Goal: Task Accomplishment & Management: Manage account settings

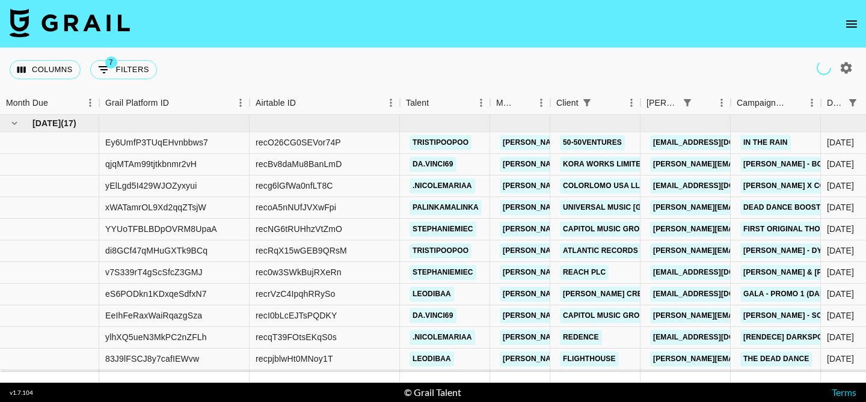
click at [855, 15] on button "open drawer" at bounding box center [852, 24] width 24 height 24
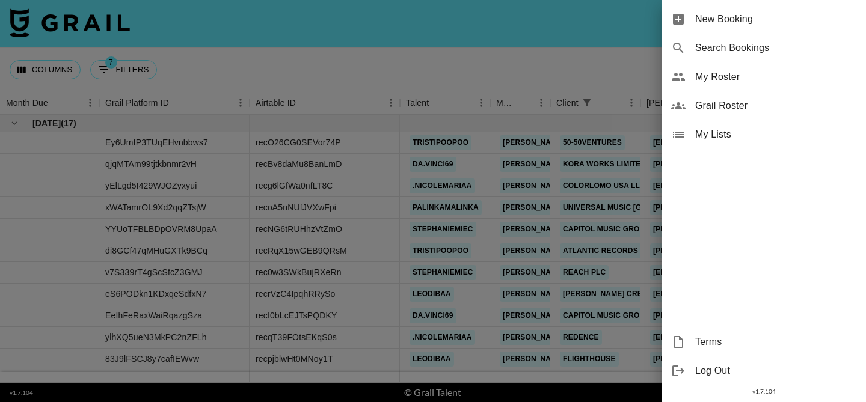
click at [721, 69] on div "My Roster" at bounding box center [764, 77] width 205 height 29
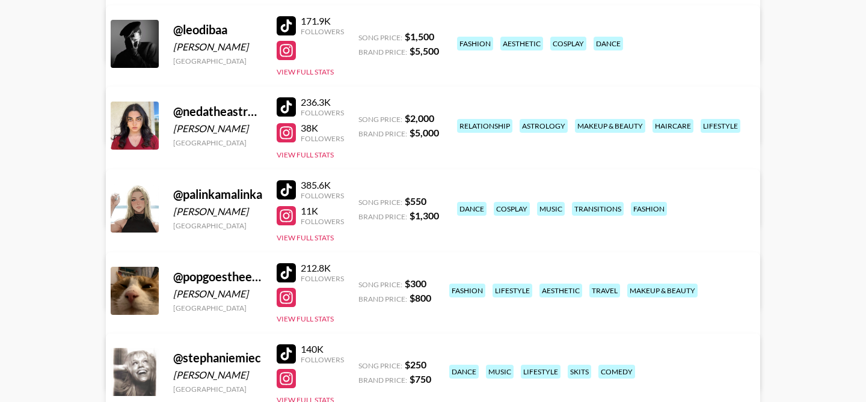
scroll to position [836, 0]
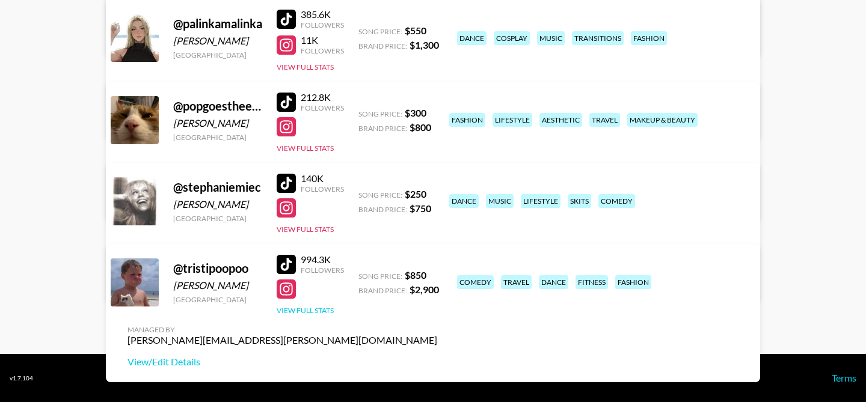
click at [319, 312] on button "View Full Stats" at bounding box center [305, 310] width 57 height 9
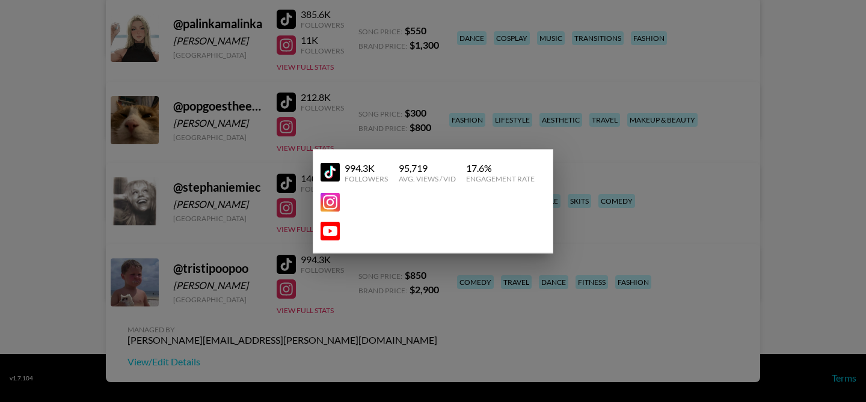
click at [321, 281] on div at bounding box center [433, 201] width 866 height 402
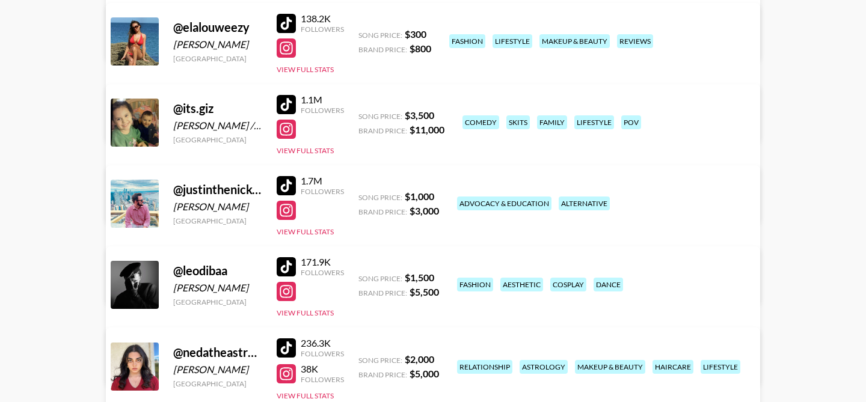
scroll to position [0, 0]
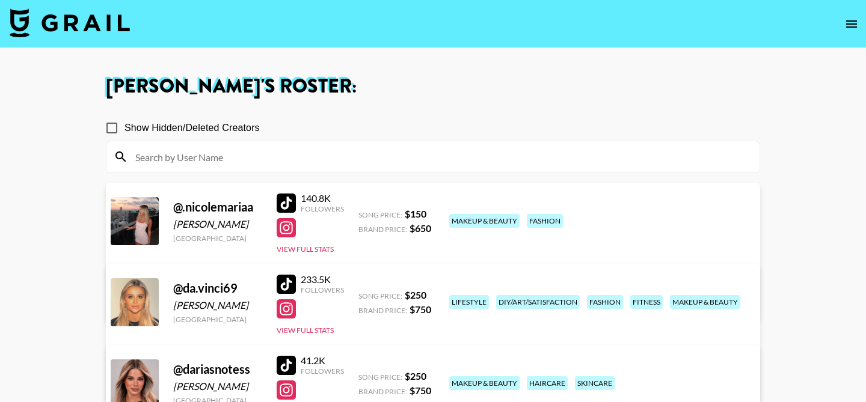
click at [45, 20] on img at bounding box center [70, 22] width 120 height 29
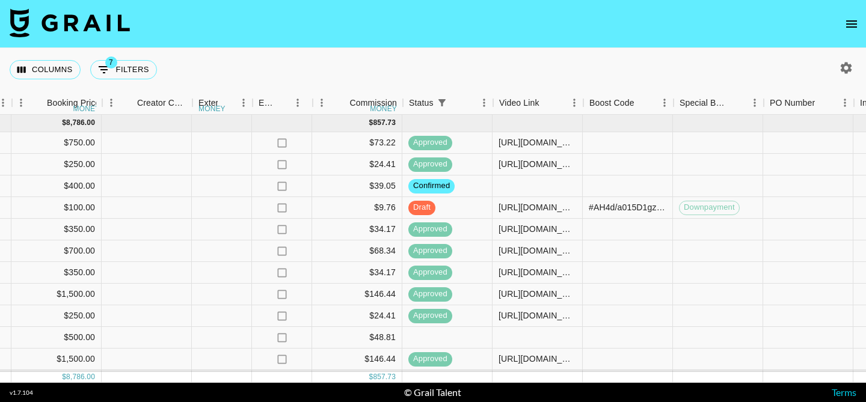
scroll to position [0, 1113]
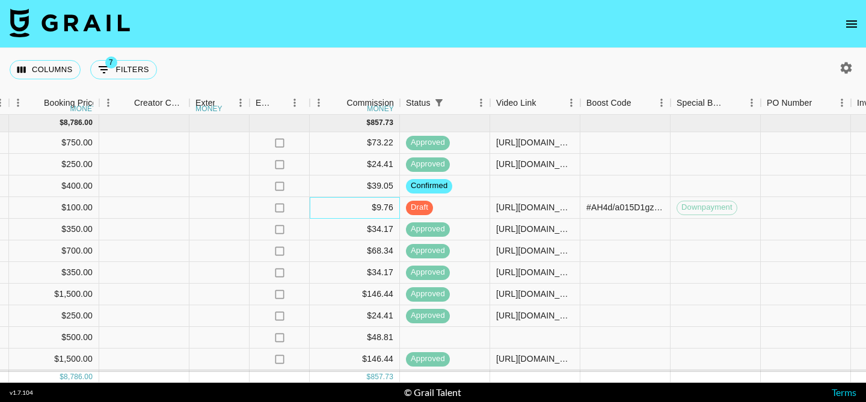
click at [336, 205] on div "$9.76" at bounding box center [355, 208] width 90 height 22
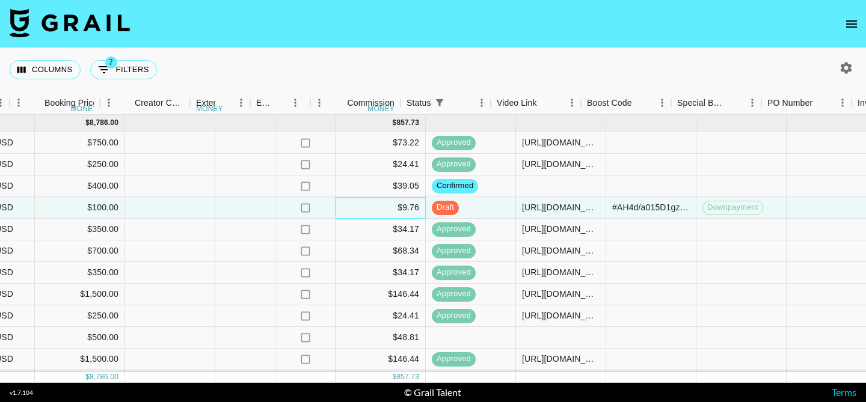
scroll to position [0, 1112]
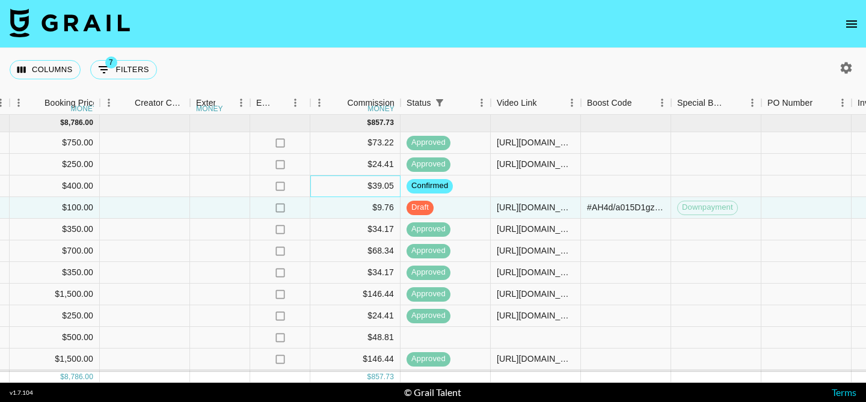
click at [331, 184] on div "$39.05" at bounding box center [355, 187] width 90 height 22
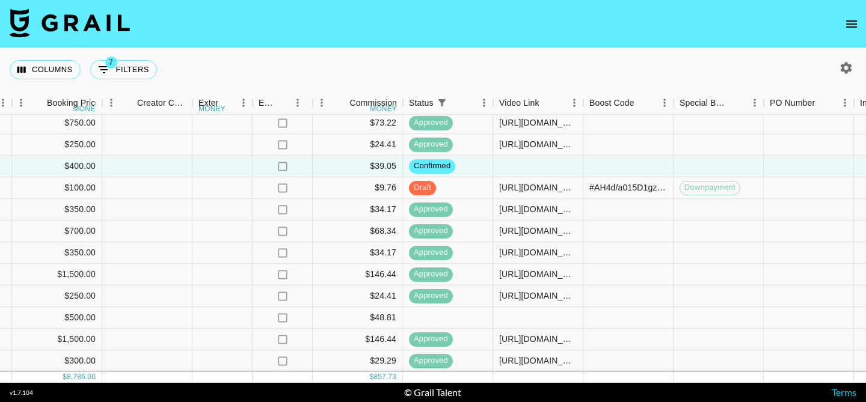
scroll to position [0, 1110]
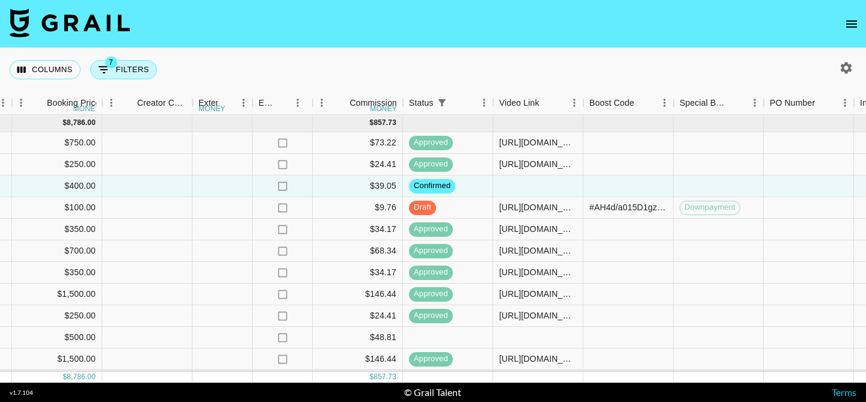
click at [103, 70] on icon "Show filters" at bounding box center [104, 70] width 14 height 14
select select "clientId"
select select "isNot"
select select "monthDue2"
select select "not"
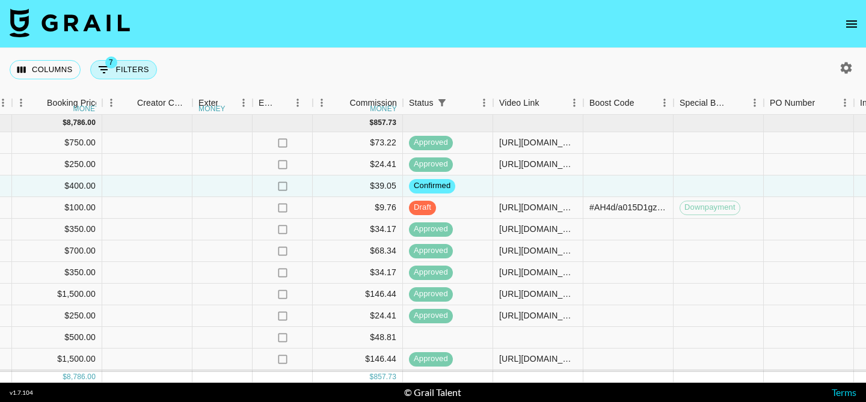
select select "Jul '25"
select select "monthDue2"
select select "not"
select select "Jun '25"
select select "docMeta"
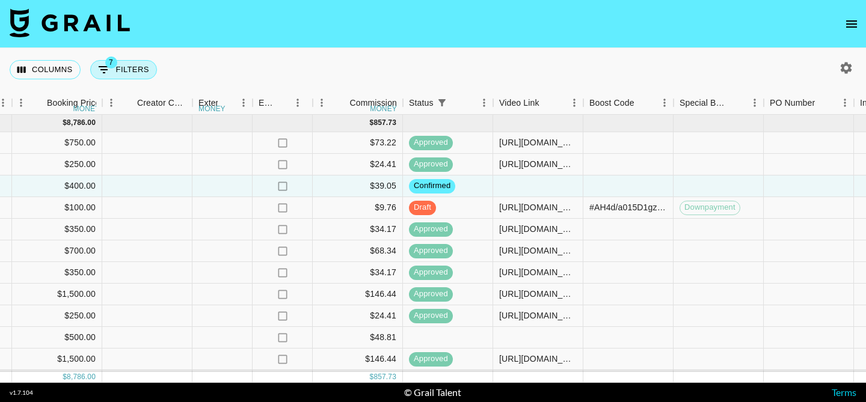
select select "not"
select select "bookerId"
select select "isNot"
select select "monthDue2"
select select "not"
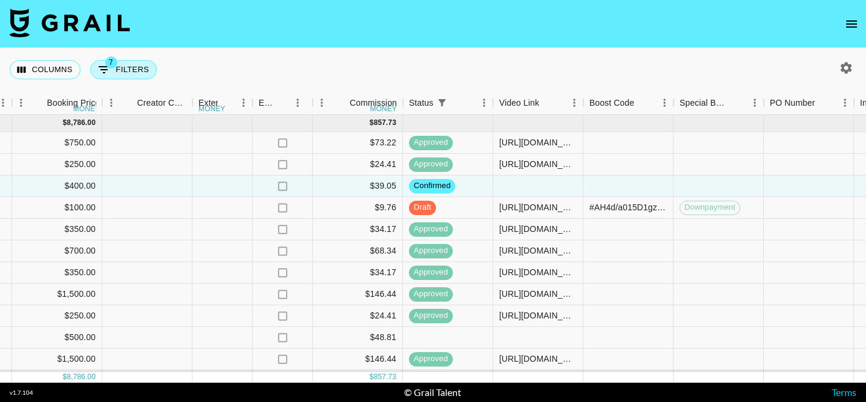
select select "Aug '25"
select select "status"
select select "not"
select select "declined"
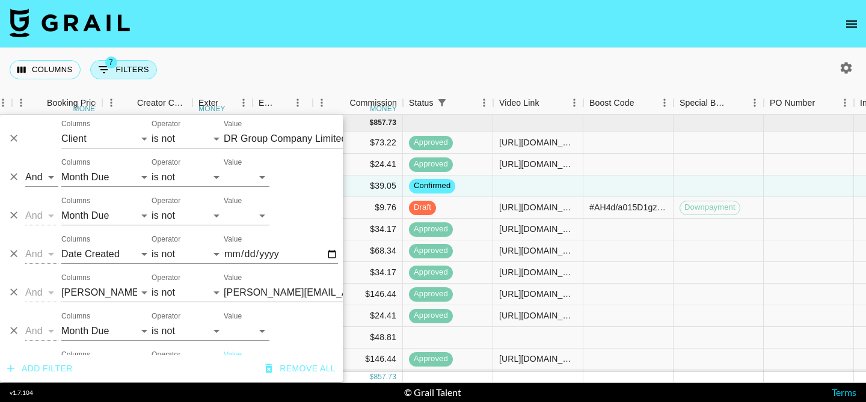
scroll to position [29, 0]
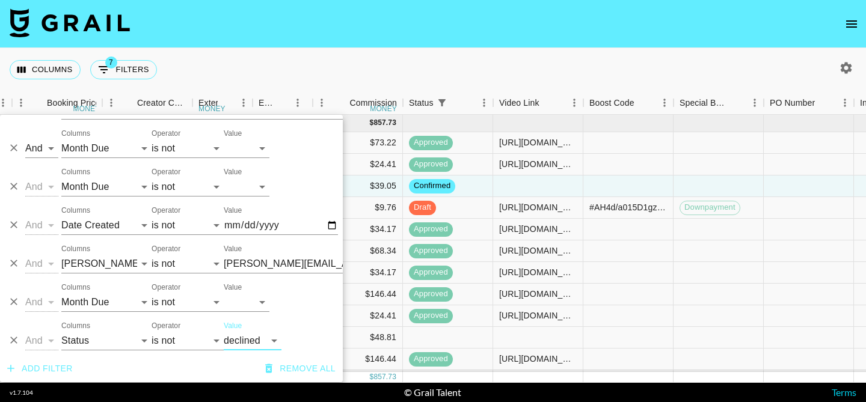
click at [15, 298] on icon "Delete" at bounding box center [14, 302] width 12 height 12
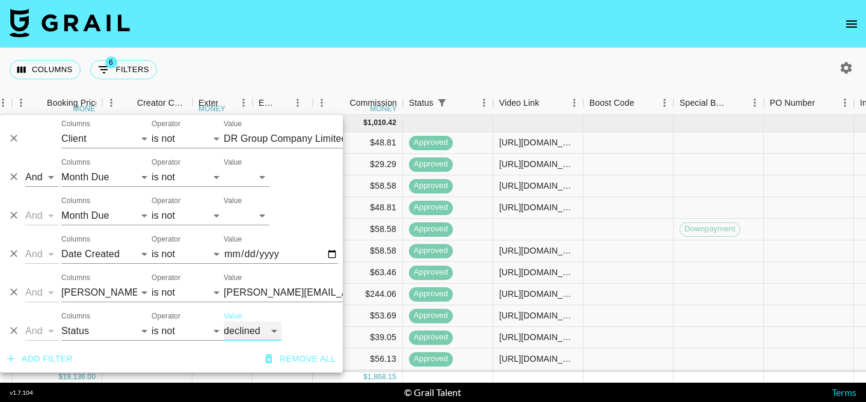
scroll to position [0, 0]
click at [490, 63] on div "Columns 6 Filters + Booking" at bounding box center [433, 69] width 866 height 43
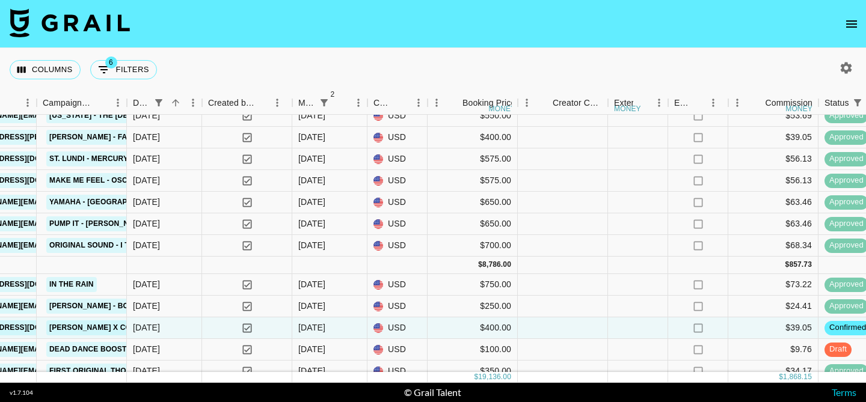
scroll to position [0, 694]
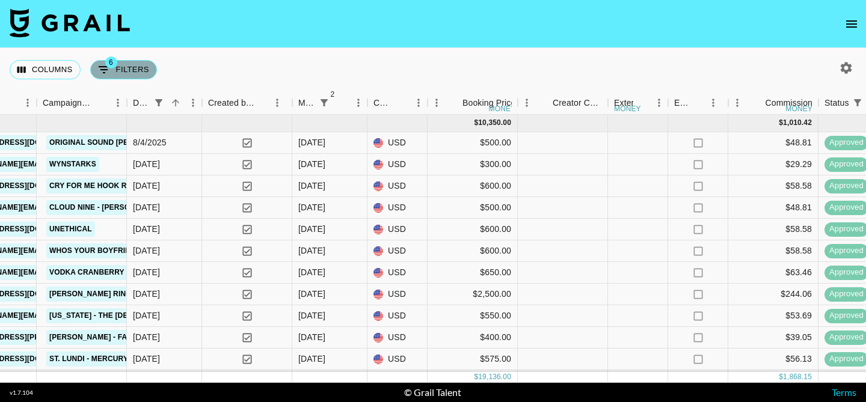
click at [141, 70] on button "6 Filters" at bounding box center [123, 69] width 67 height 19
select select "clientId"
select select "isNot"
select select "monthDue2"
select select "not"
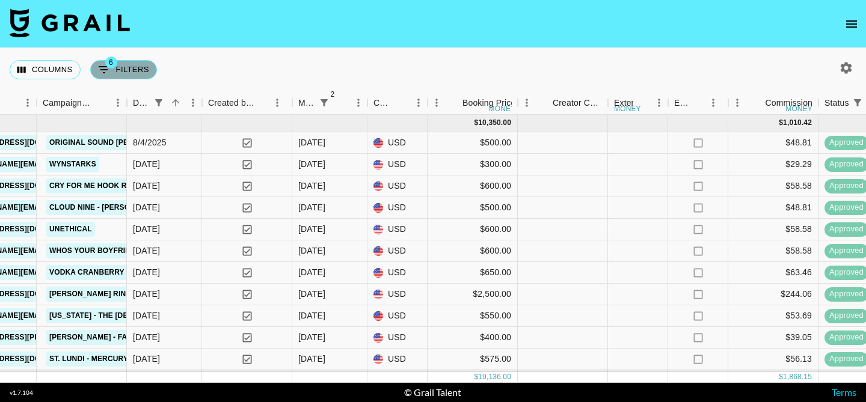
select select "Jul '25"
select select "monthDue2"
select select "not"
select select "Jun '25"
select select "docMeta"
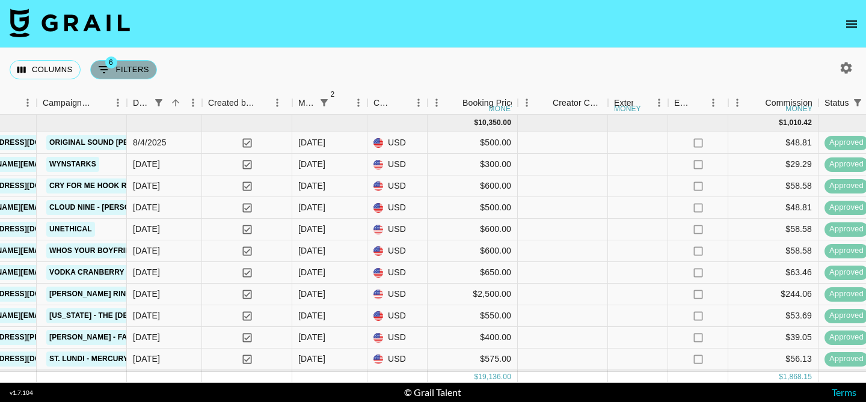
select select "not"
select select "bookerId"
select select "isNot"
select select "status"
select select "not"
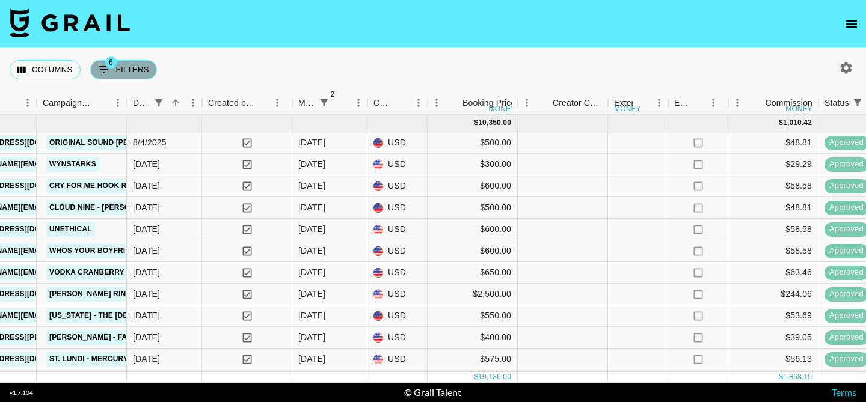
select select "declined"
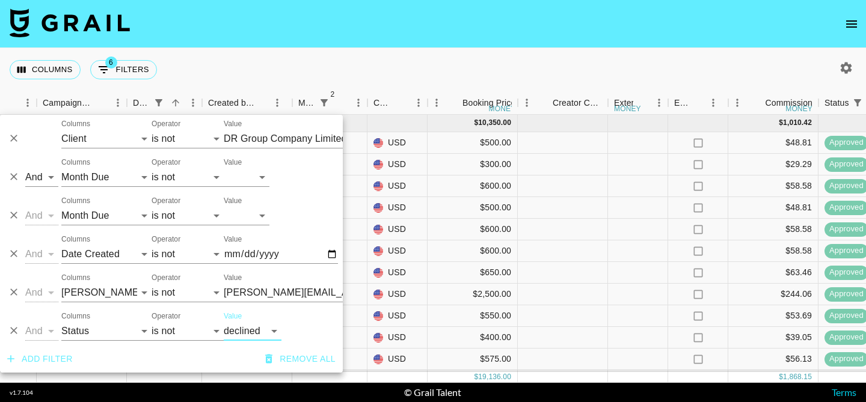
click at [55, 354] on button "Add filter" at bounding box center [39, 359] width 75 height 22
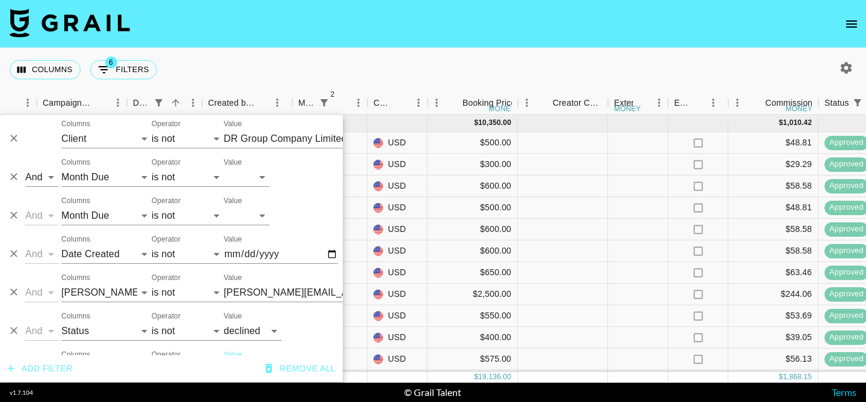
scroll to position [29, 0]
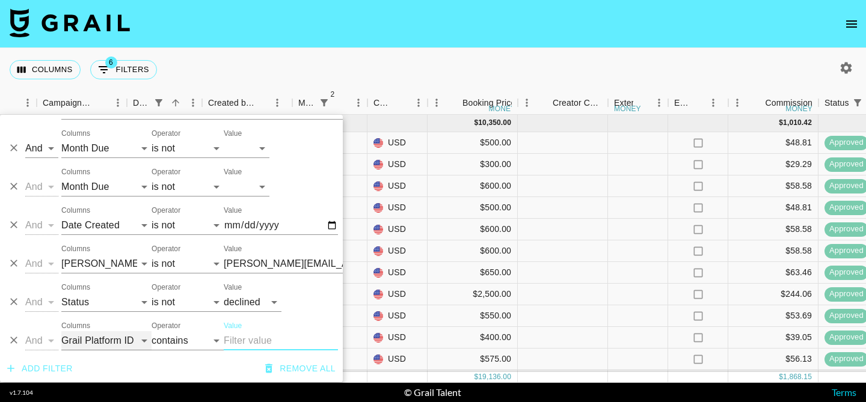
click at [86, 343] on select "Grail Platform ID Airtable ID Talent Manager Client Booker Campaign (Type) Date…" at bounding box center [106, 340] width 90 height 19
select select "monthDue2"
select select "is"
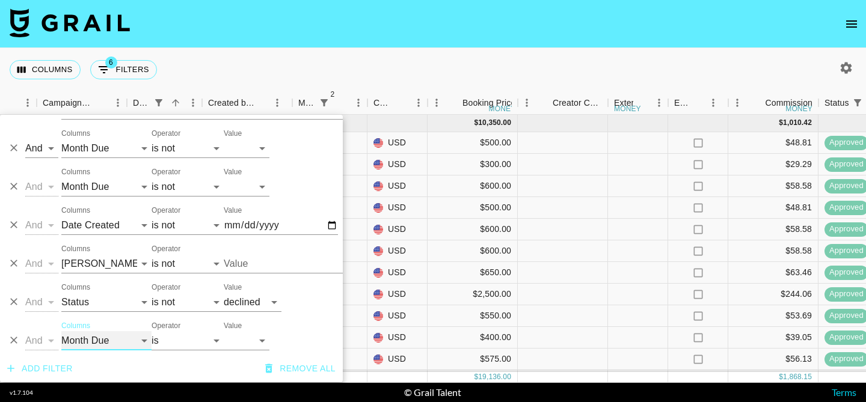
type input "DR Group Company Limited (Darry Ring Hong Kong)"
type input "anna.garcia@compound.fm"
click at [177, 341] on select "is is not is any of" at bounding box center [188, 340] width 72 height 19
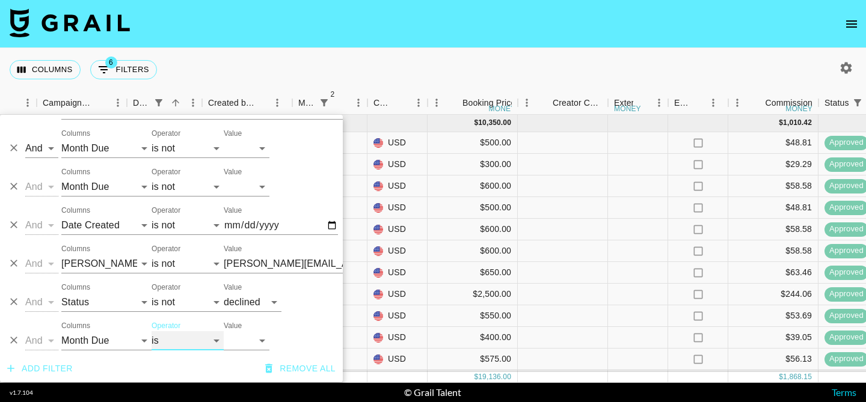
select select "not"
click at [244, 345] on select "Sep '26 Aug '26 Jul '26 Jun '26 May '26 Apr '26 Mar '26 Feb '26 Jan '26 Dec '25…" at bounding box center [247, 340] width 46 height 19
select select "Aug '25"
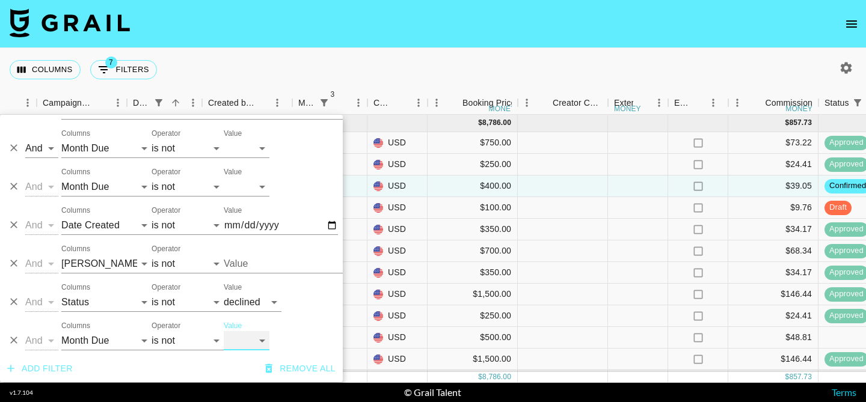
type input "DR Group Company Limited (Darry Ring Hong Kong)"
type input "anna.garcia@compound.fm"
click at [458, 80] on div "Columns 7 Filters + Booking" at bounding box center [433, 69] width 866 height 43
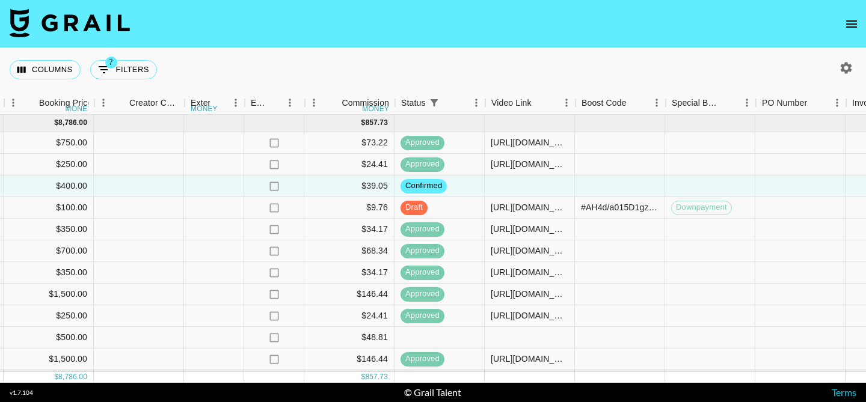
scroll to position [0, 1119]
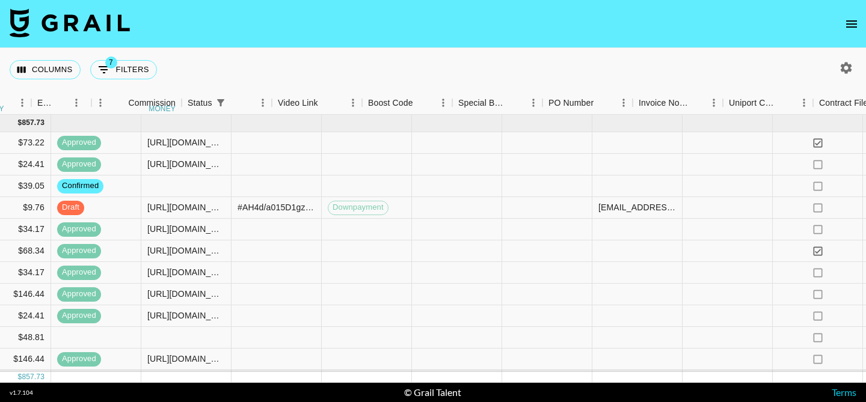
scroll to position [0, 1687]
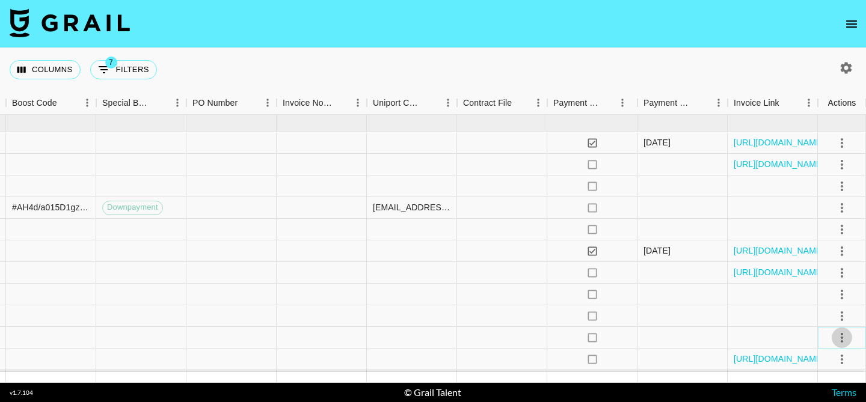
click at [839, 338] on icon "select merge strategy" at bounding box center [842, 338] width 14 height 14
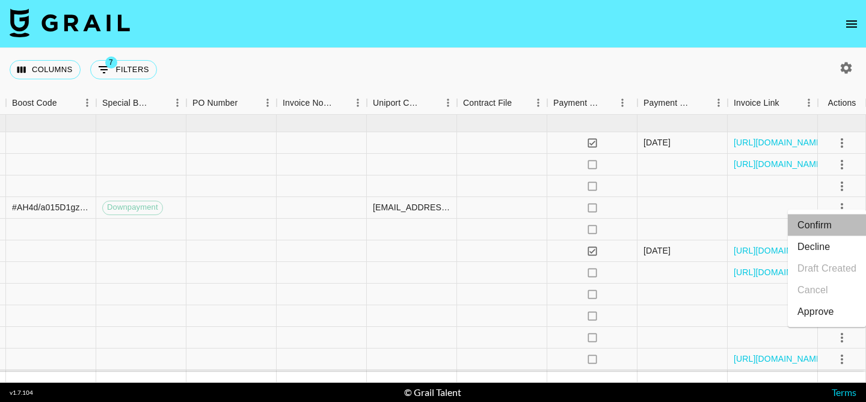
click at [825, 227] on li "Confirm" at bounding box center [827, 226] width 78 height 22
click at [543, 71] on div "Columns 7 Filters + Booking" at bounding box center [433, 69] width 866 height 43
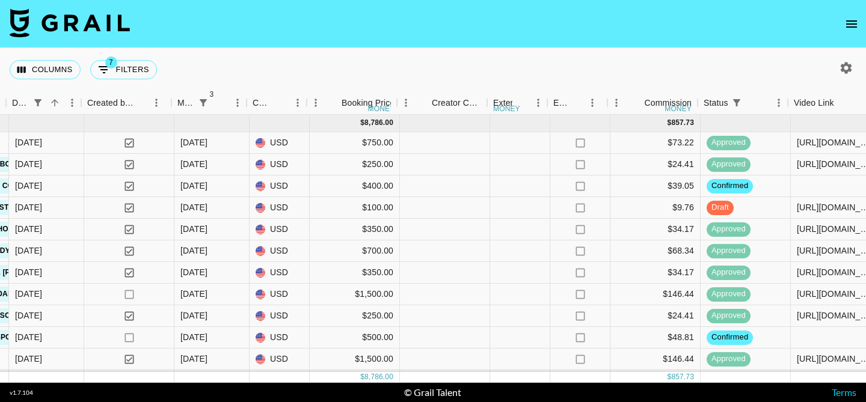
scroll to position [0, 811]
